Goal: Task Accomplishment & Management: Manage account settings

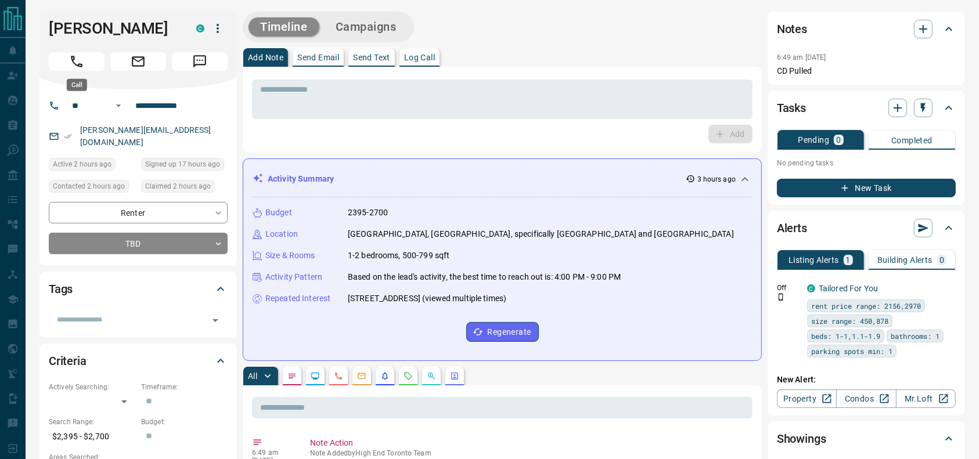
click at [91, 60] on button "Call" at bounding box center [77, 61] width 56 height 19
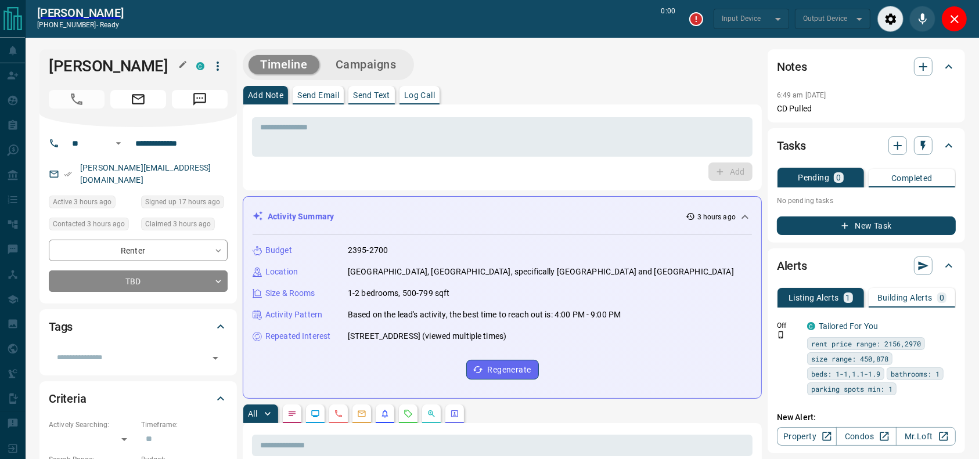
type input "*******"
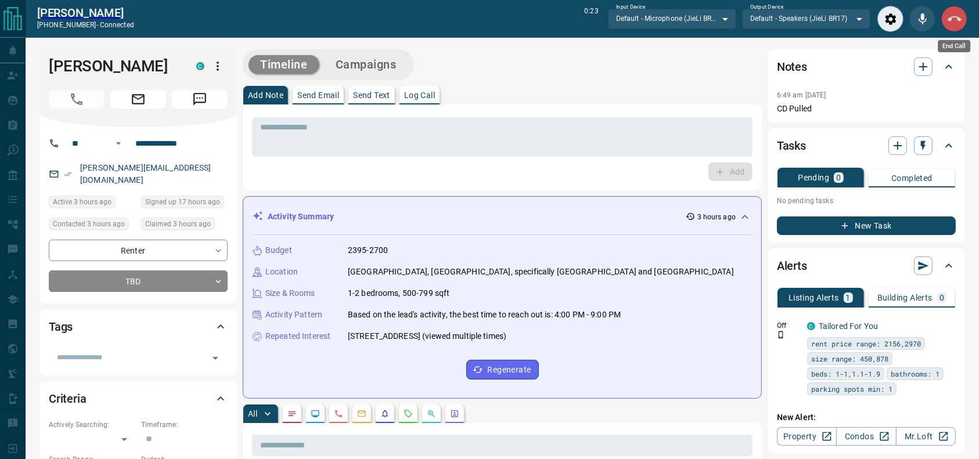
click at [960, 17] on icon "End Call" at bounding box center [955, 19] width 14 height 14
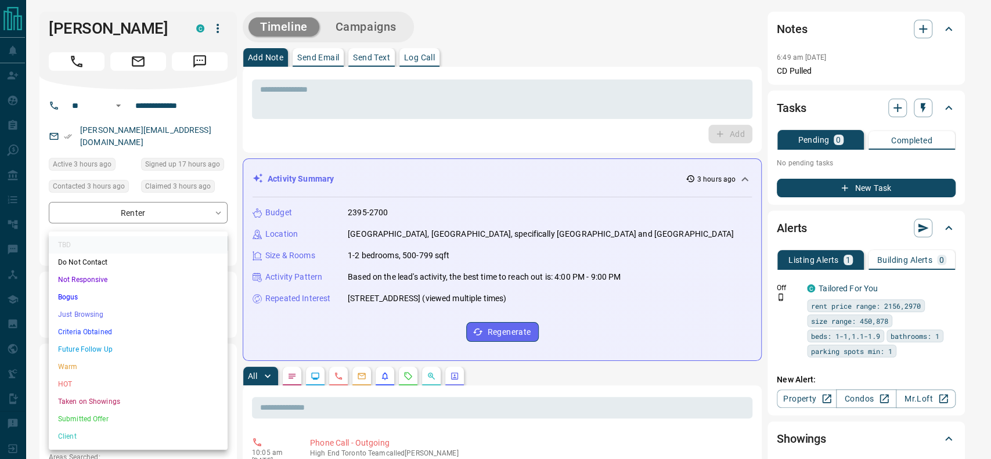
click at [151, 318] on li "Just Browsing" at bounding box center [138, 314] width 179 height 17
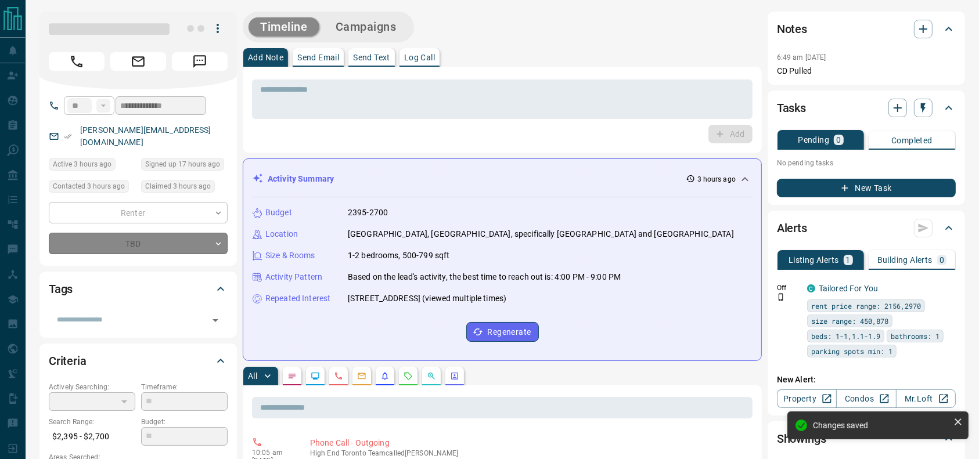
type input "*"
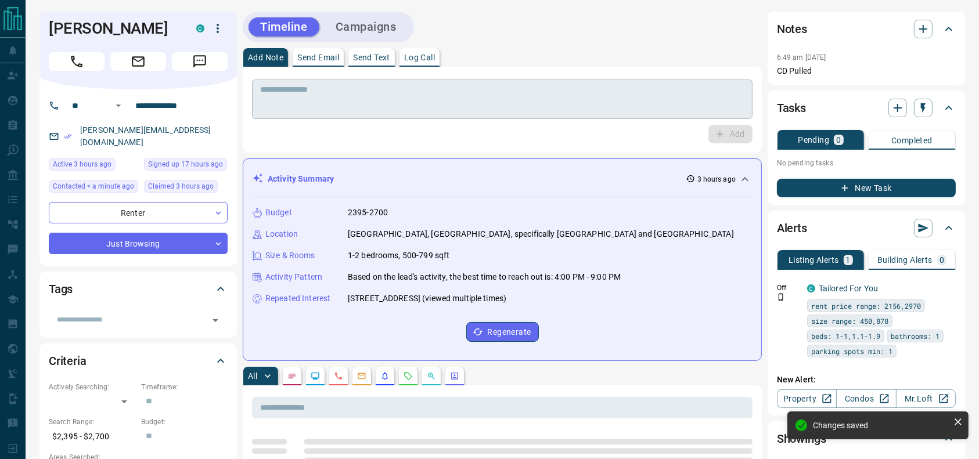
click at [316, 103] on textarea at bounding box center [502, 100] width 484 height 30
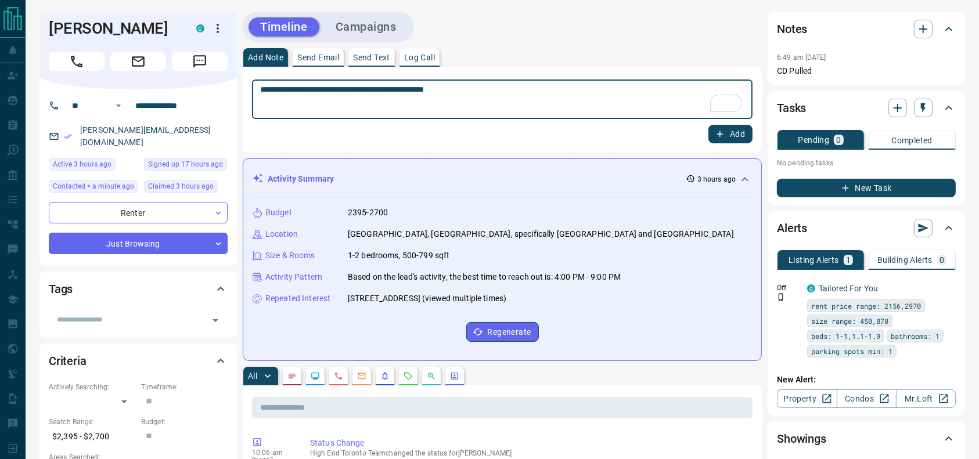
type textarea "**********"
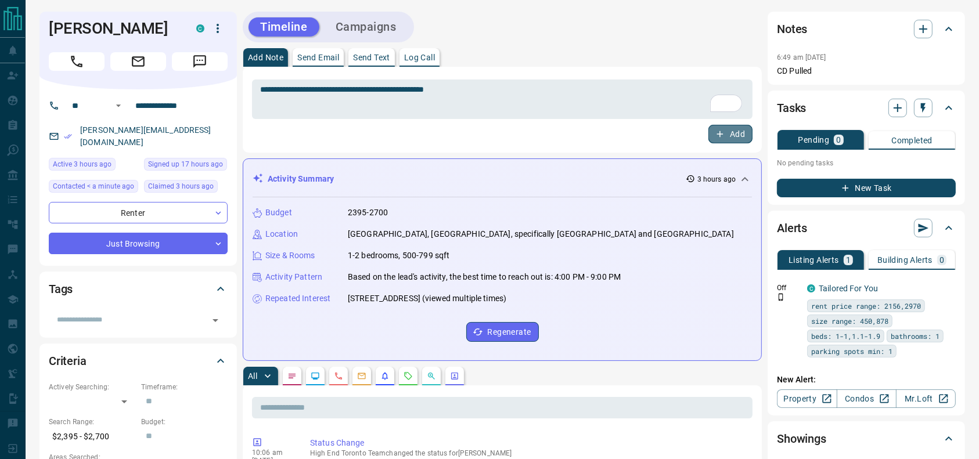
click at [728, 128] on button "Add" at bounding box center [730, 134] width 44 height 19
click at [402, 24] on button "Campaigns" at bounding box center [366, 26] width 84 height 19
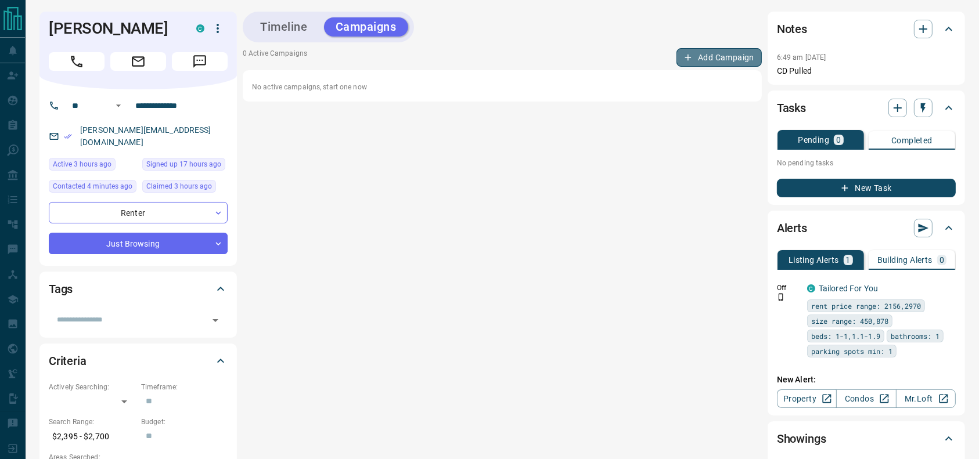
click at [750, 64] on button "Add Campaign" at bounding box center [718, 57] width 85 height 19
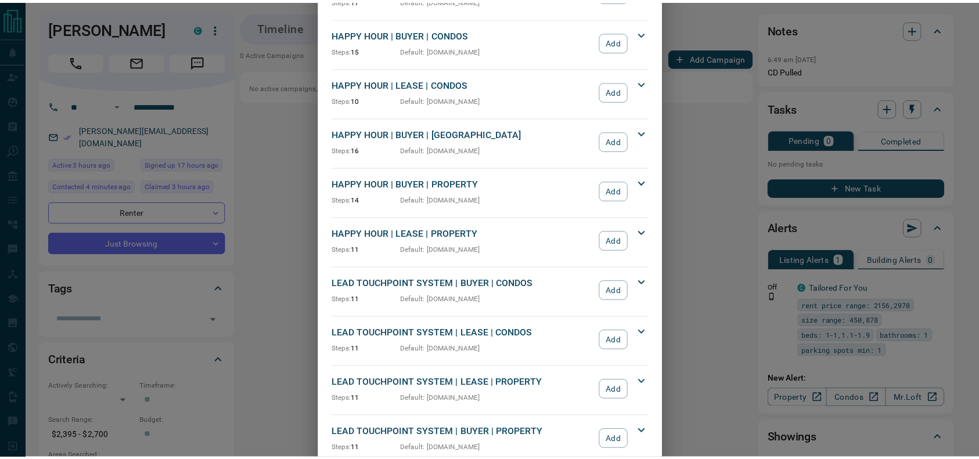
scroll to position [131, 0]
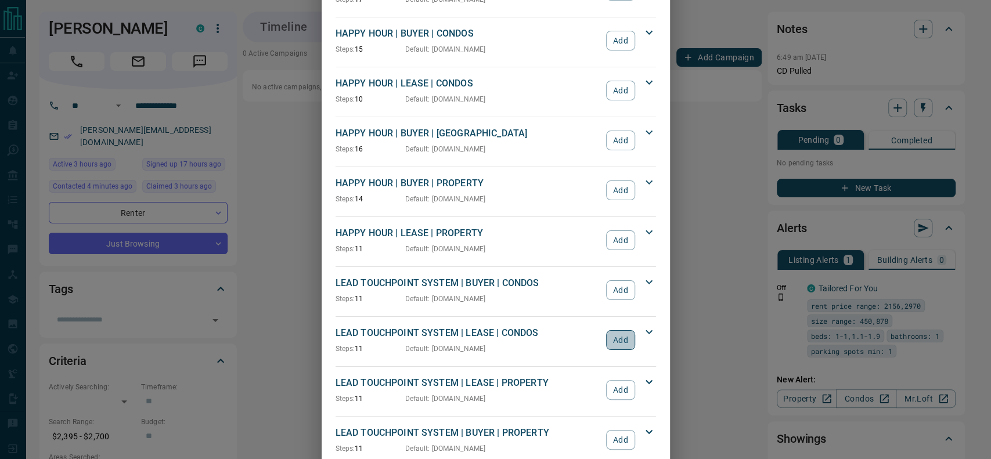
click at [606, 338] on button "Add" at bounding box center [620, 340] width 28 height 20
